Goal: Information Seeking & Learning: Learn about a topic

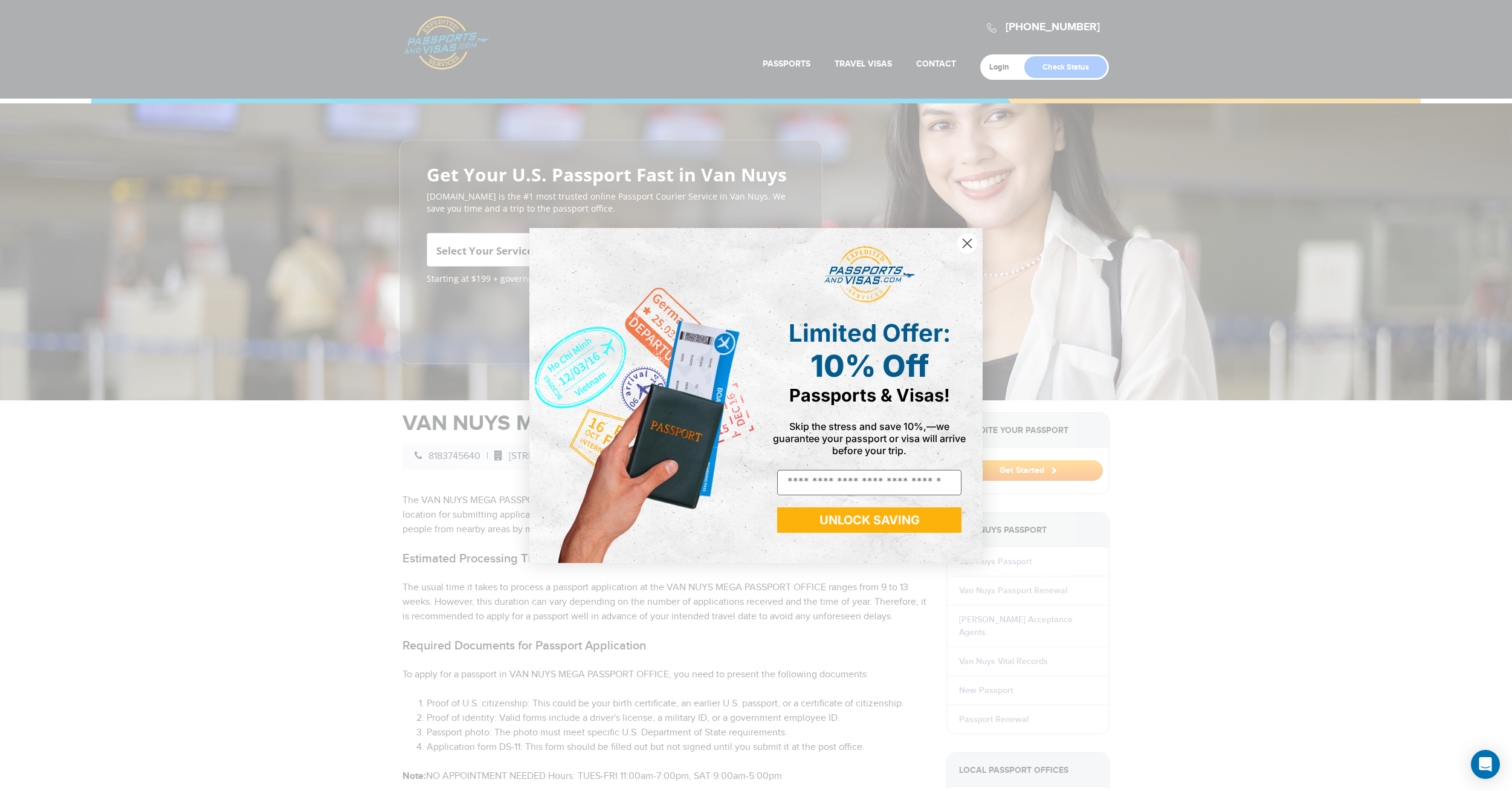
click at [963, 244] on circle "Close dialog" at bounding box center [966, 243] width 20 height 20
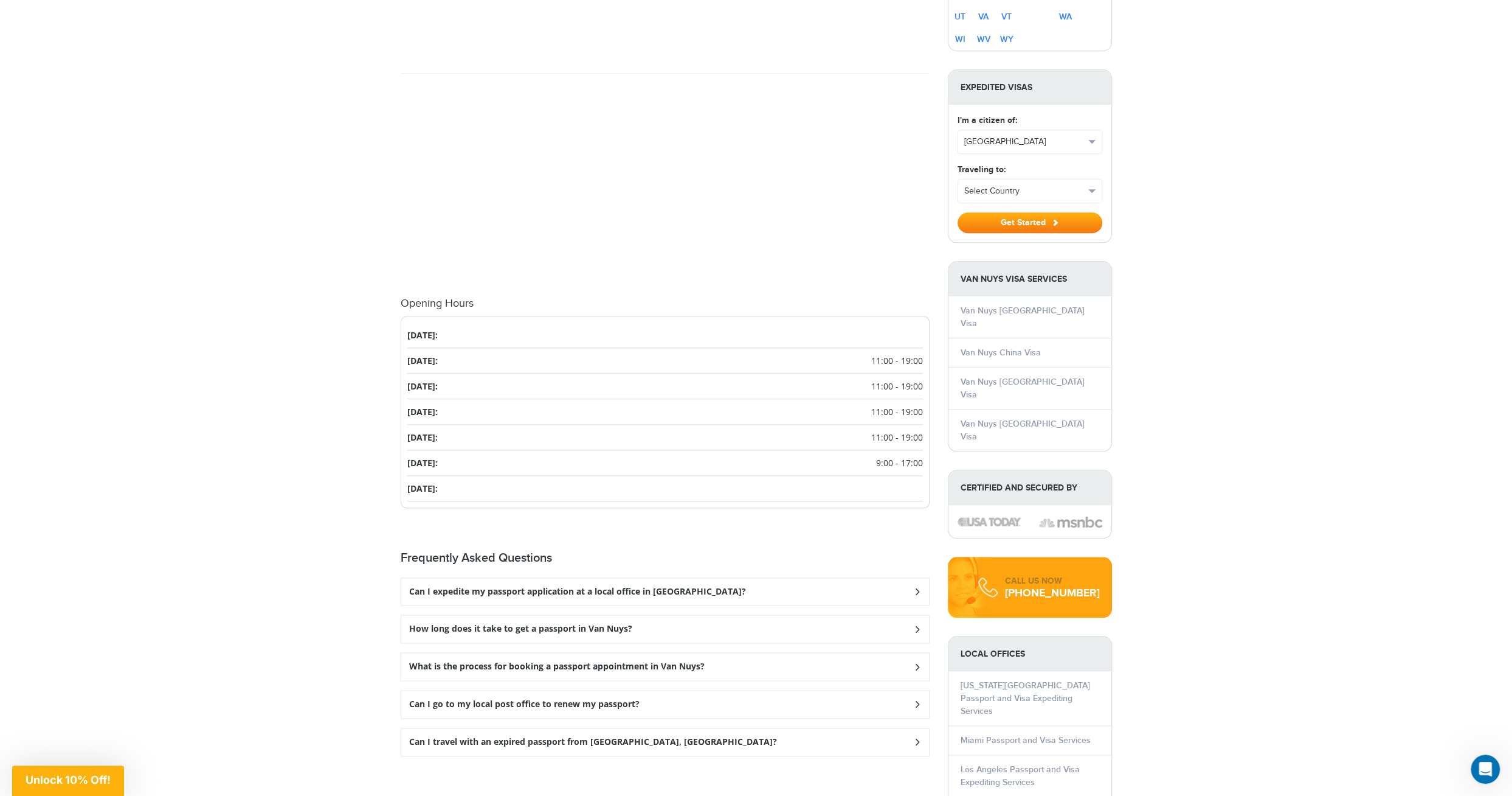
scroll to position [1095, 0]
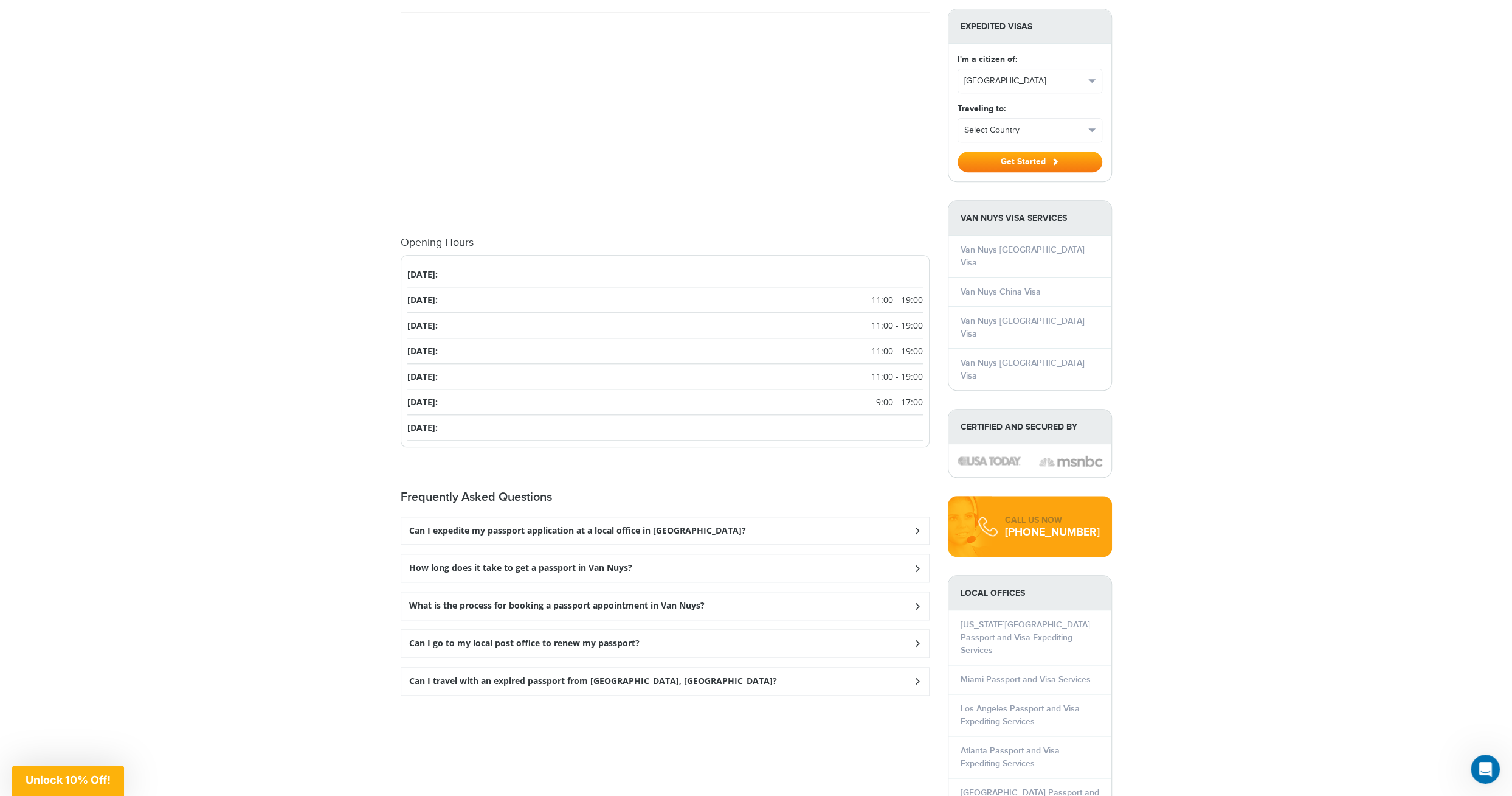
click at [855, 562] on div "How long does it take to get a passport in Van Nuys?" at bounding box center [665, 568] width 528 height 27
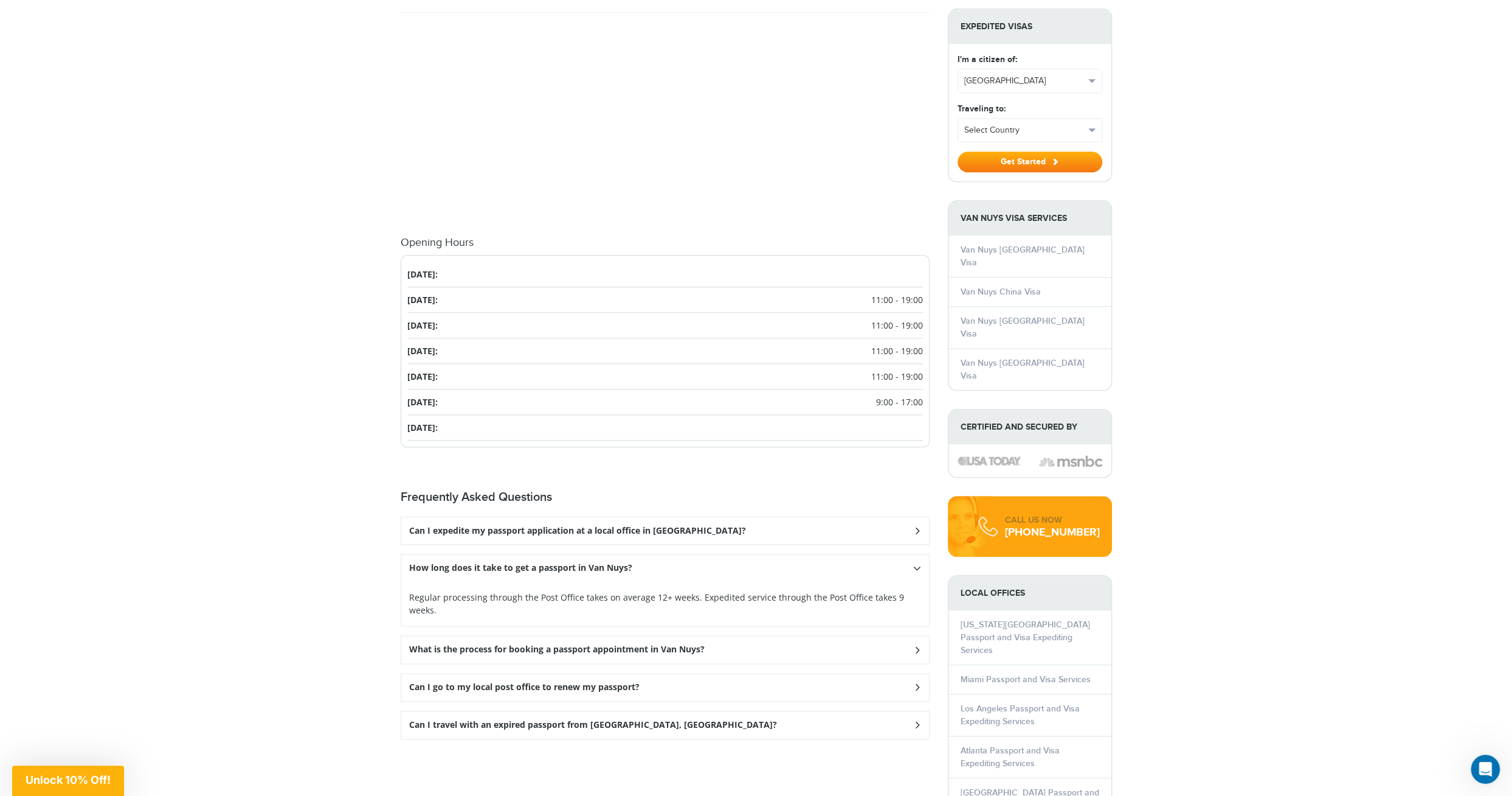
click at [855, 562] on div "How long does it take to get a passport in Van Nuys?" at bounding box center [665, 568] width 528 height 27
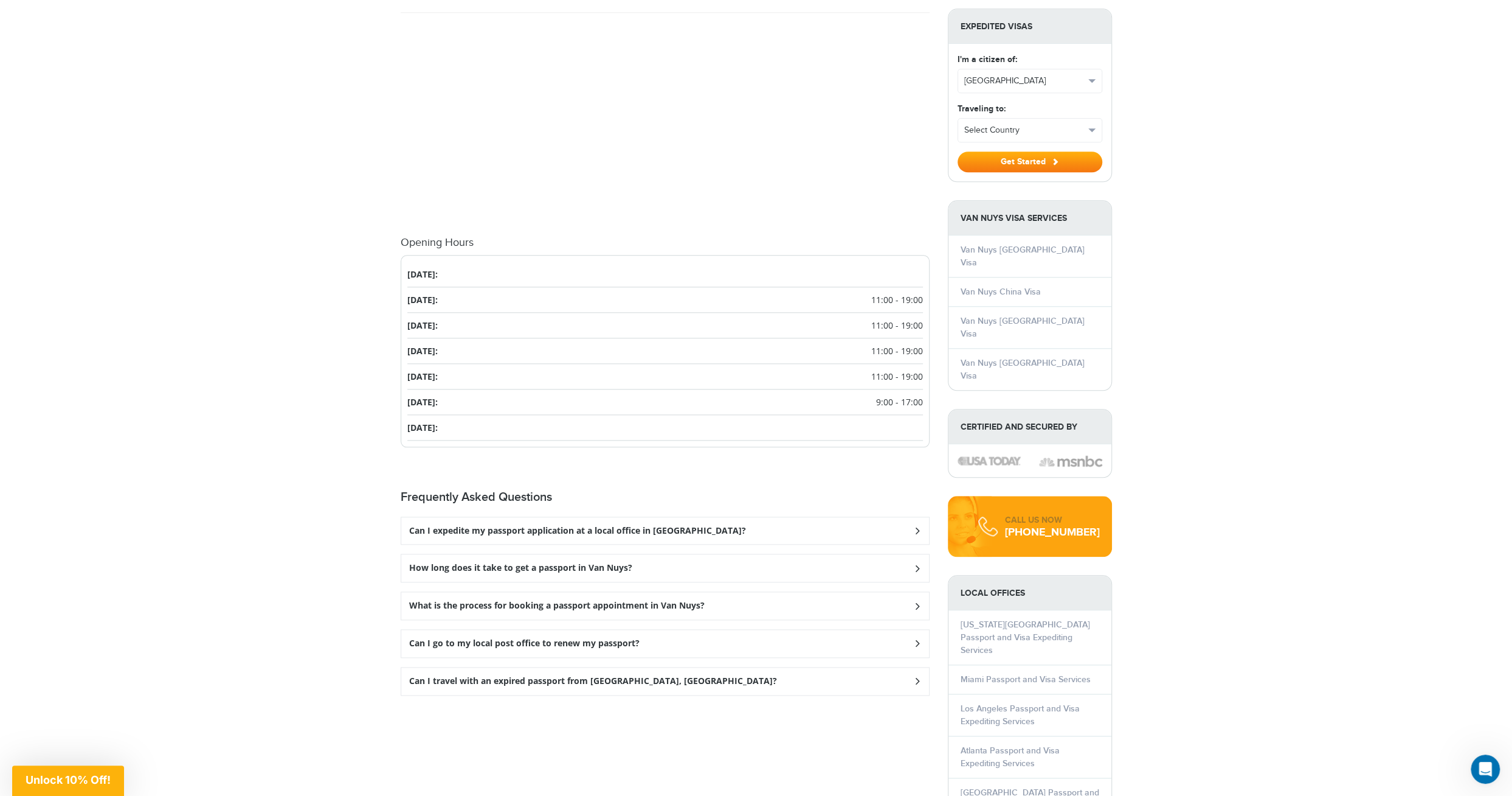
click at [844, 605] on div "What is the process for booking a passport appointment in Van Nuys?" at bounding box center [665, 605] width 528 height 27
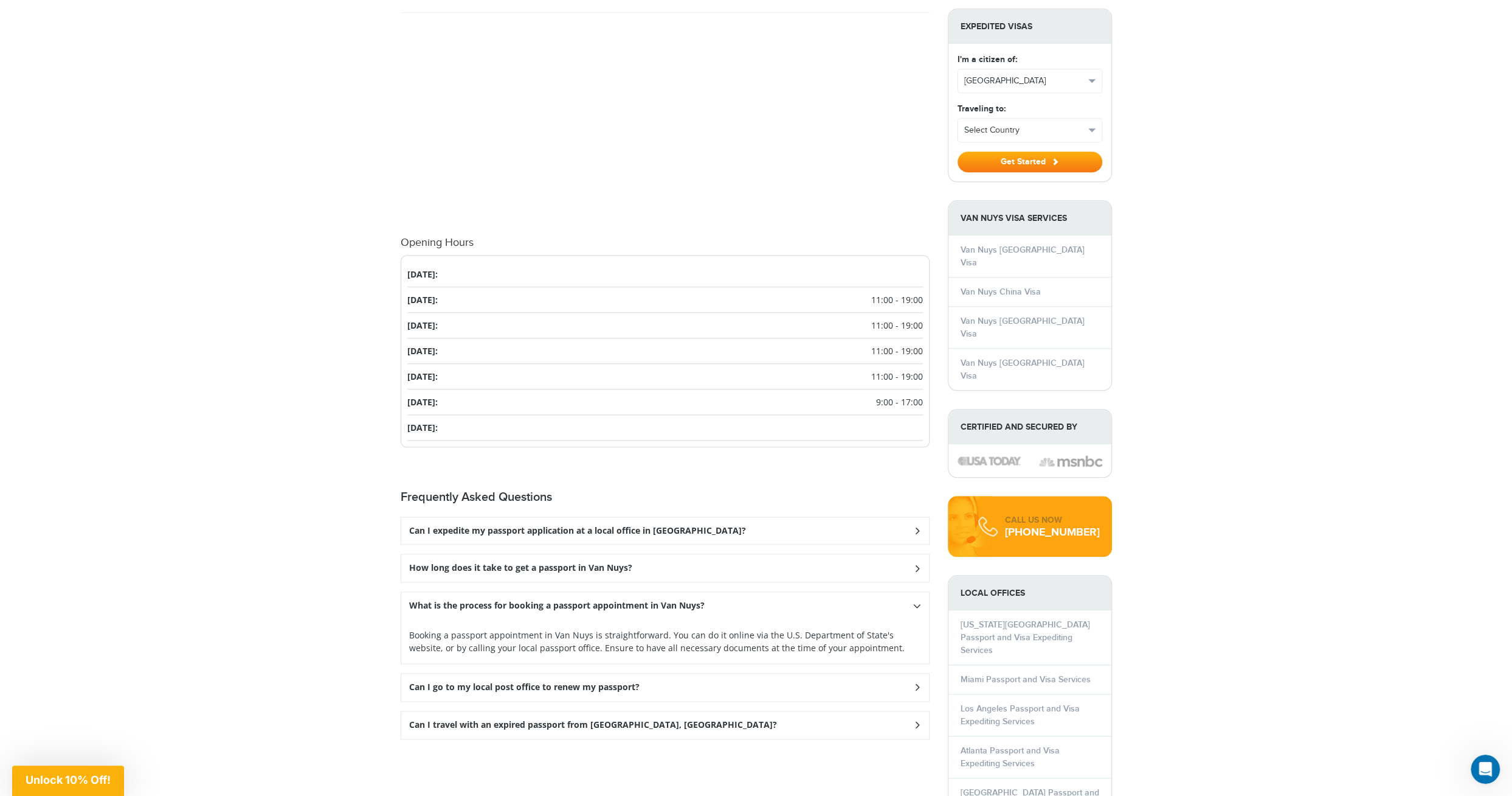
click at [687, 679] on div "Can I go to my local post office to renew my passport?" at bounding box center [665, 686] width 528 height 27
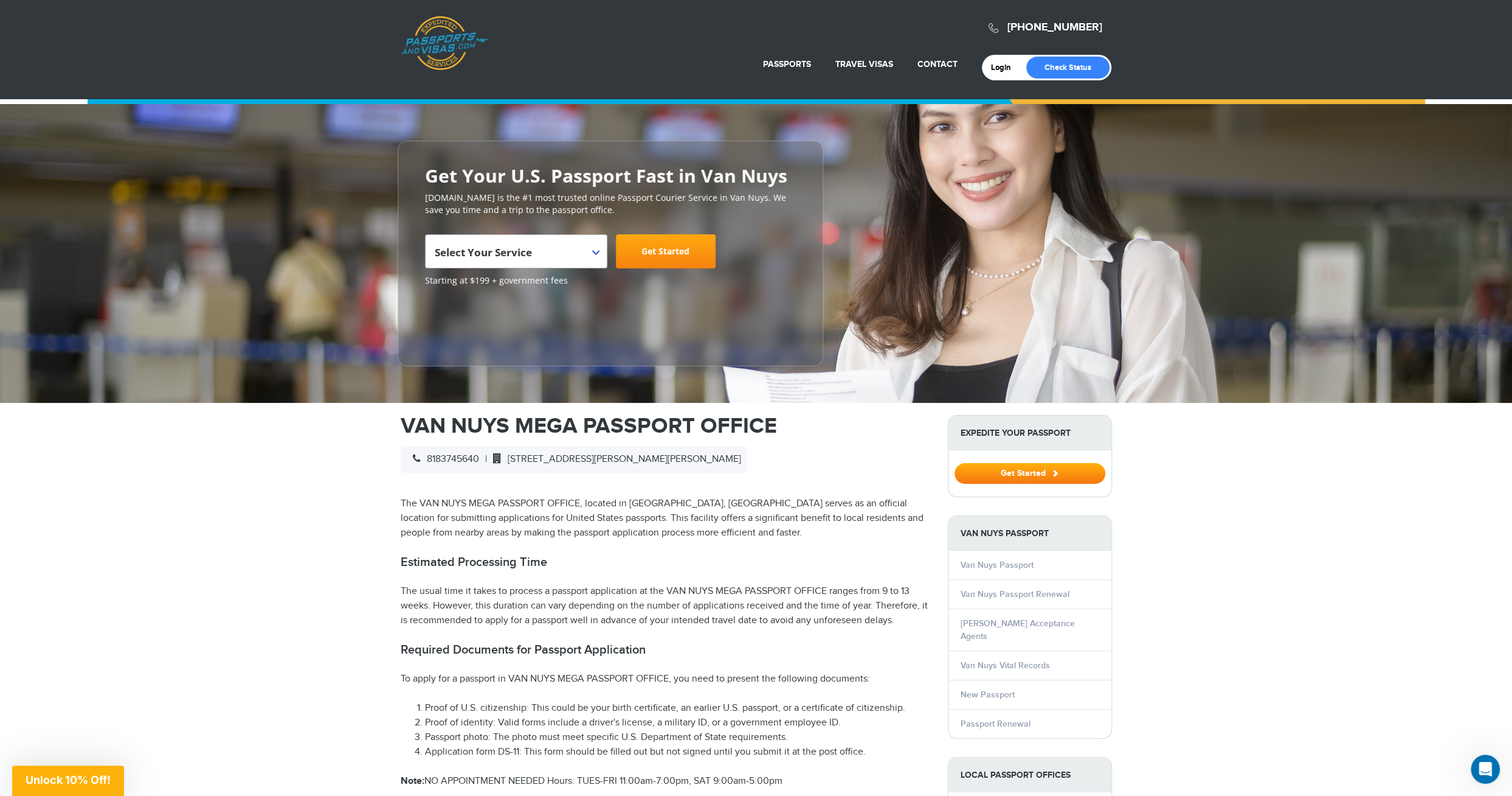
scroll to position [182, 0]
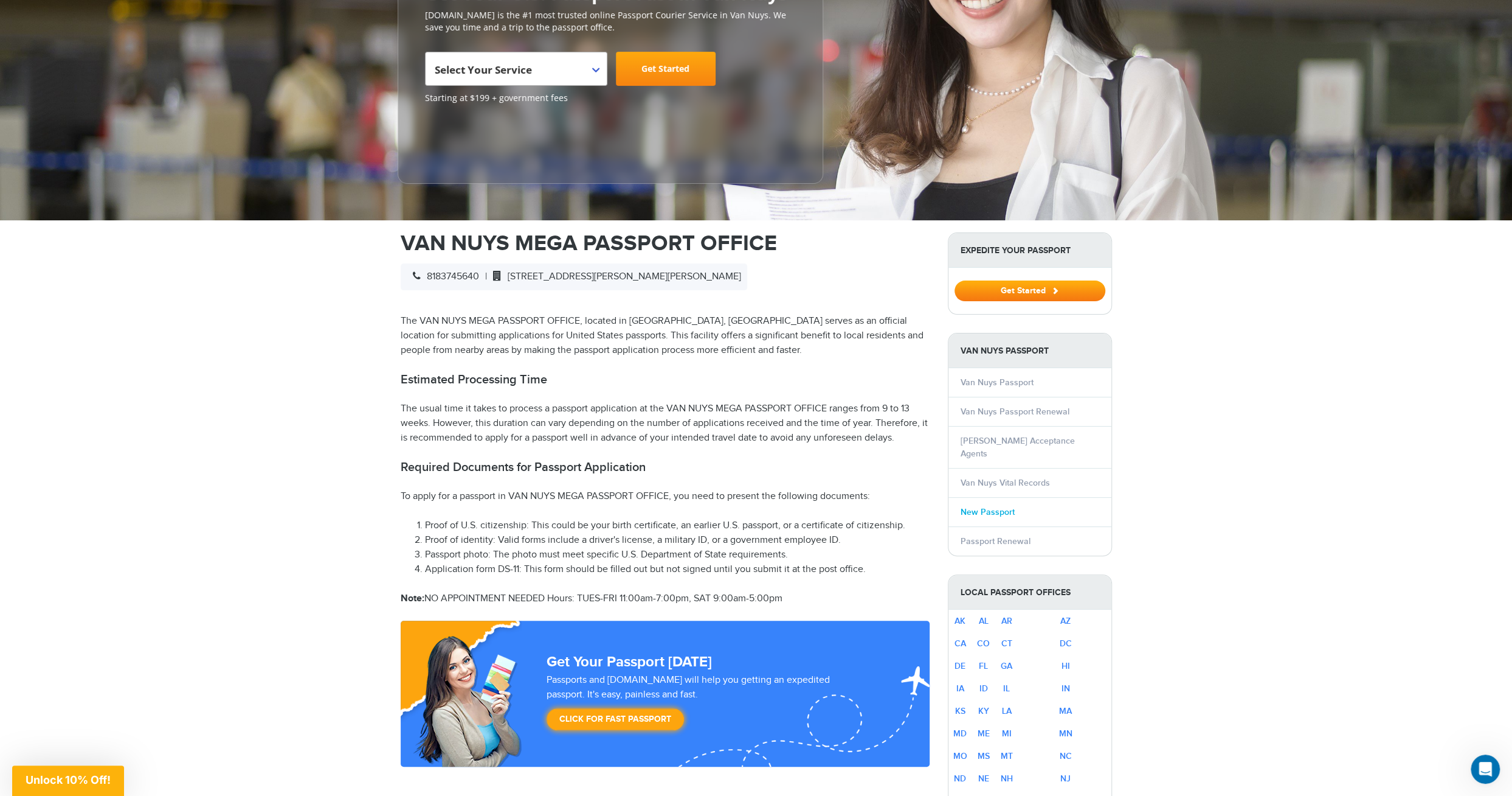
click at [1003, 507] on link "New Passport" at bounding box center [988, 512] width 54 height 11
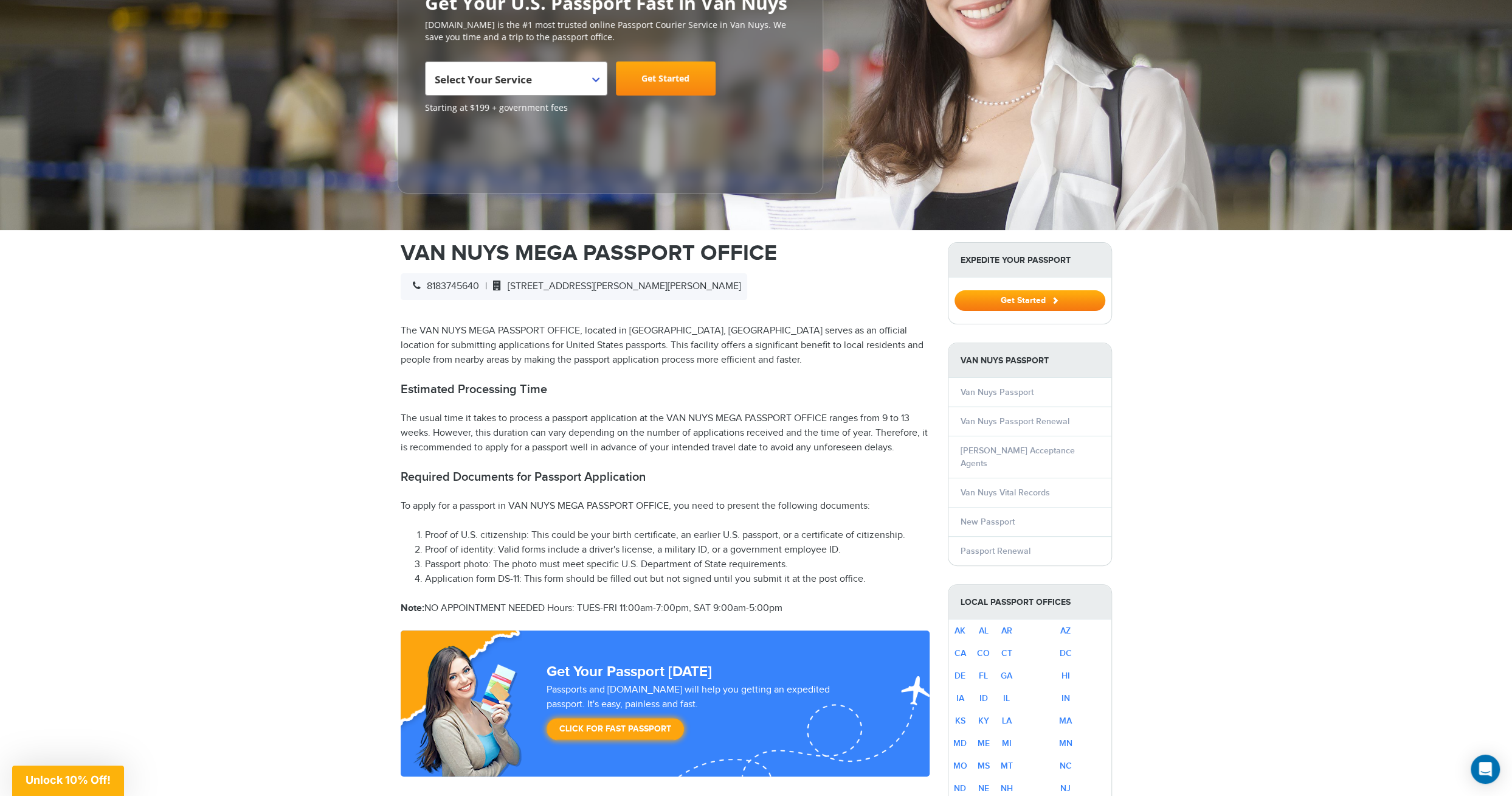
click at [1047, 390] on li "Van Nuys Passport" at bounding box center [1030, 392] width 163 height 28
click at [1012, 390] on link "Van Nuys Passport" at bounding box center [997, 392] width 73 height 11
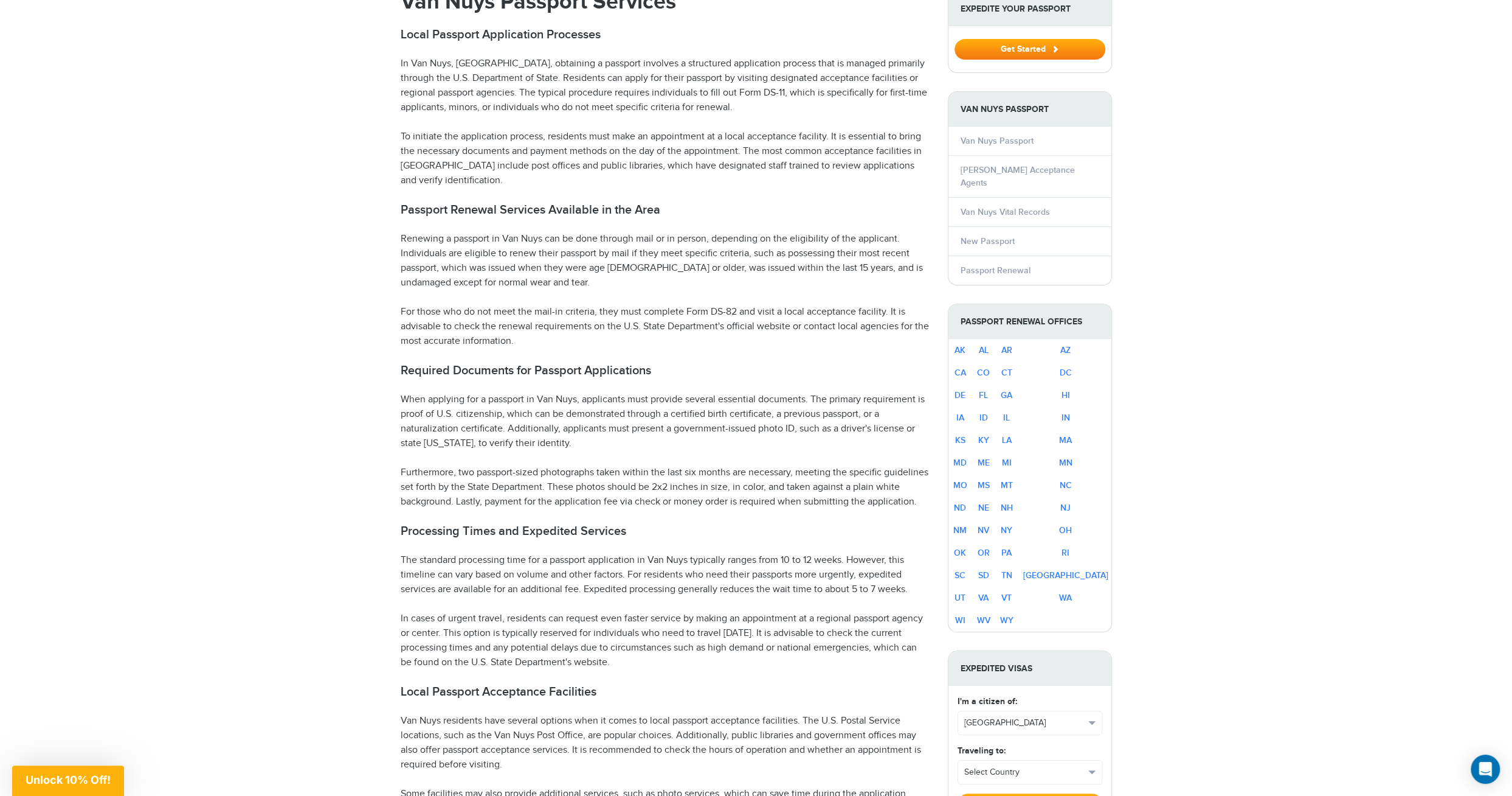
scroll to position [547, 0]
